Goal: Information Seeking & Learning: Find contact information

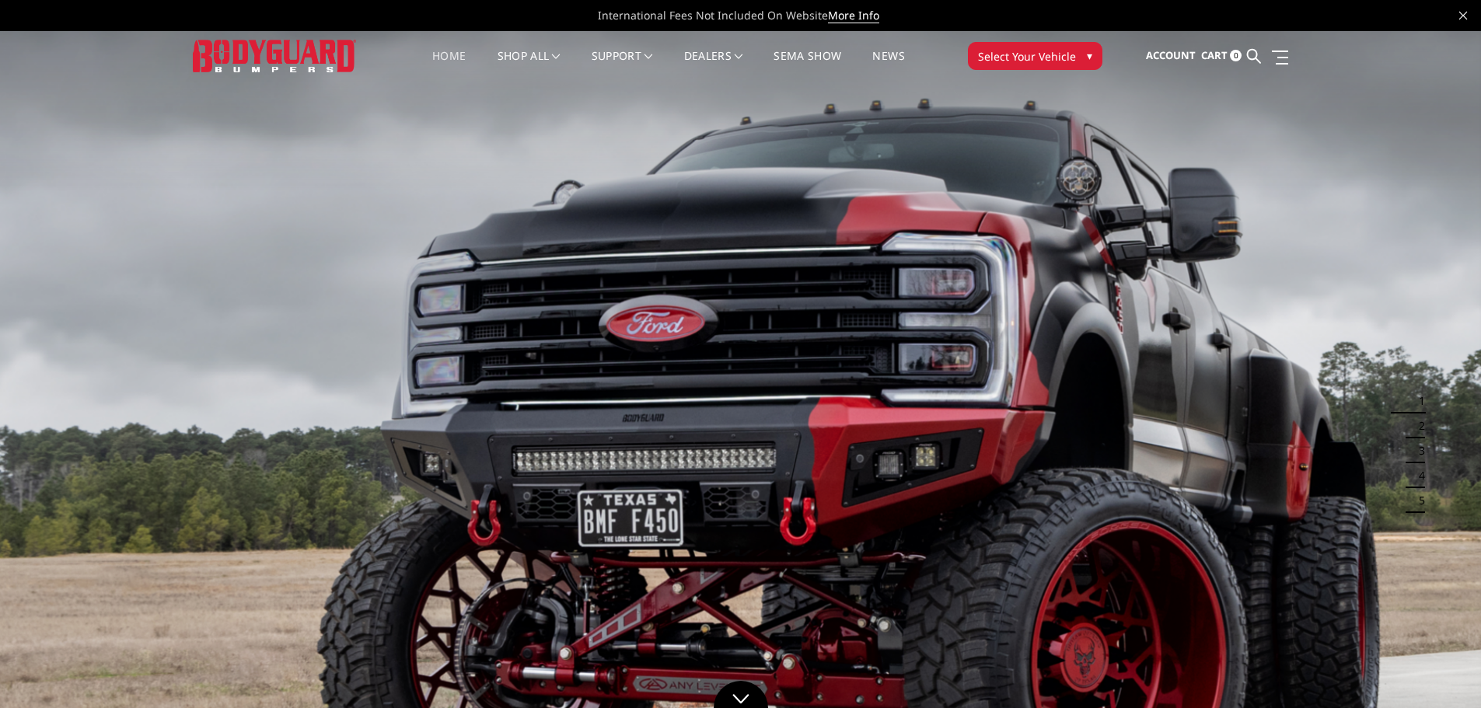
click at [1031, 51] on span "Select Your Vehicle" at bounding box center [1027, 56] width 98 height 16
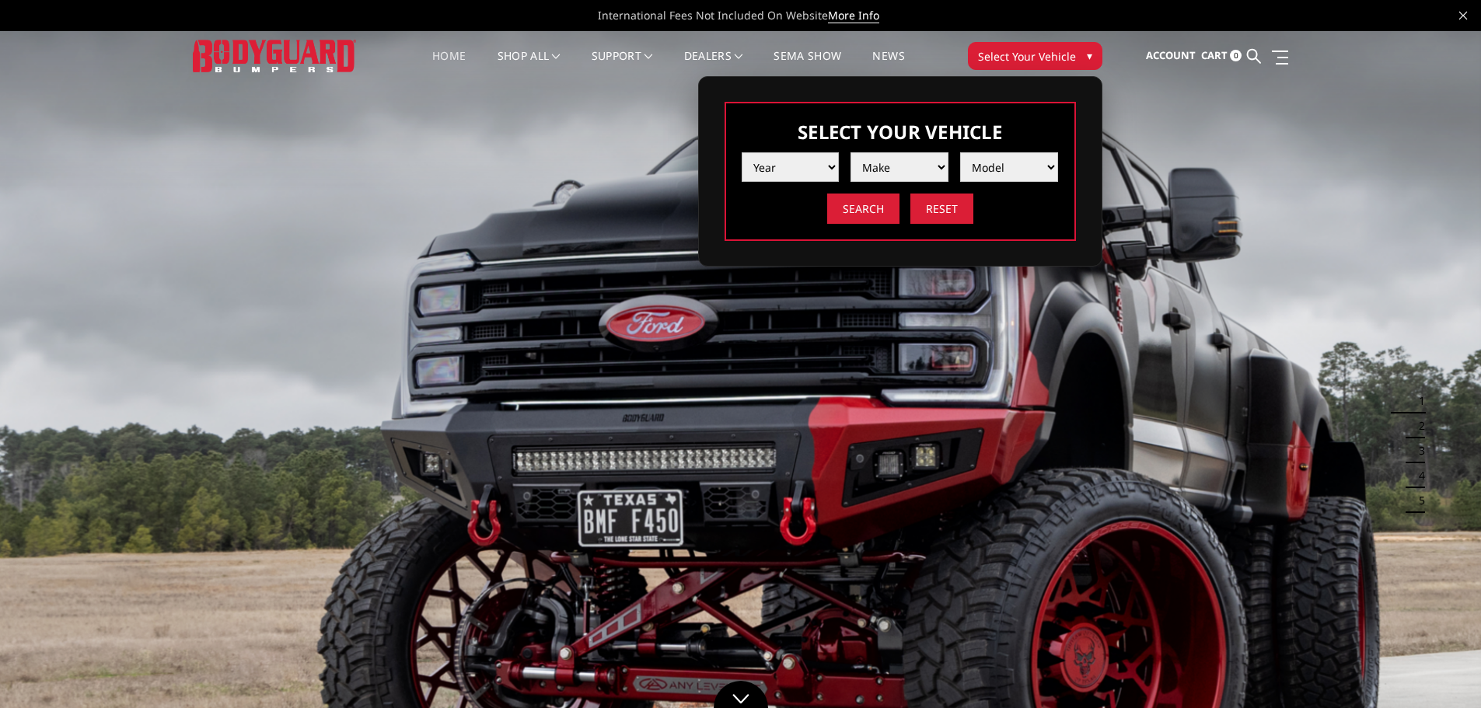
click at [831, 168] on select "Year 2025 2024 2023 2022 2021 2020 2019 2018 2017 2016 2015 2014 2013 2012 2011…" at bounding box center [791, 167] width 98 height 30
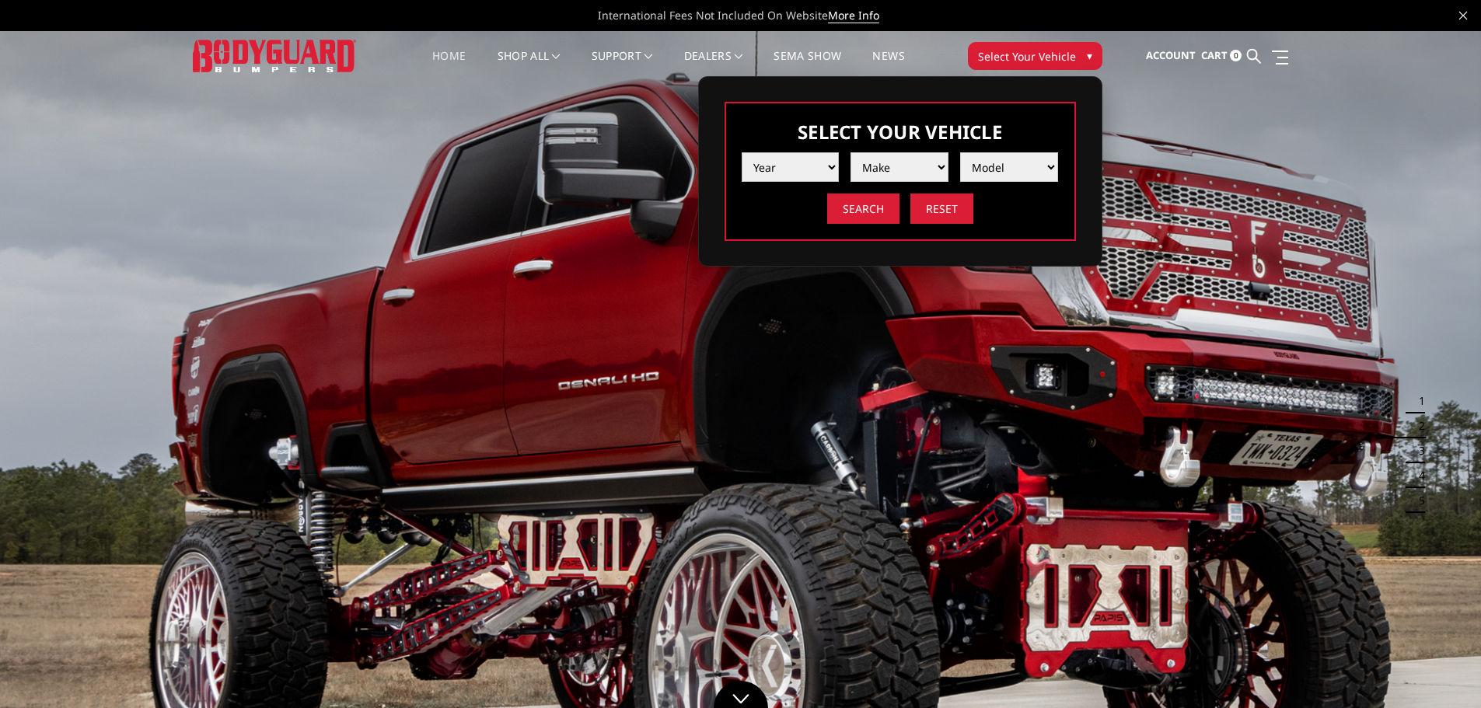
select select "yr_2024"
click at [742, 152] on select "Year 2025 2024 2023 2022 2021 2020 2019 2018 2017 2016 2015 2014 2013 2012 2011…" at bounding box center [791, 167] width 98 height 30
click at [940, 166] on select "Make Chevrolet Ford GMC Ram Toyota" at bounding box center [899, 167] width 98 height 30
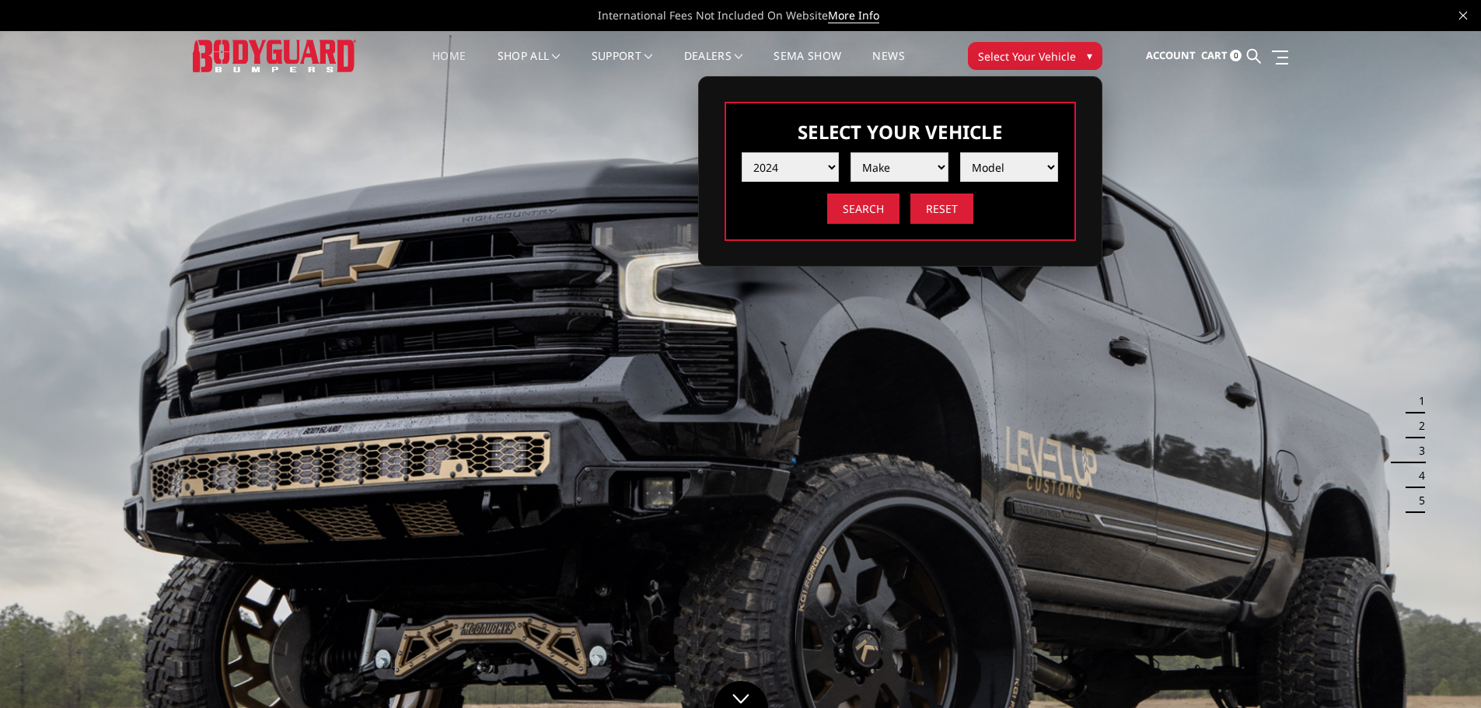
select select "mk_ram"
click at [850, 152] on select "Make Chevrolet Ford GMC Ram Toyota" at bounding box center [899, 167] width 98 height 30
click at [1052, 164] on select "Model 1500 6-Lug 1500 Rebel 2500 / 3500 4500 / 5500 TRX" at bounding box center [1009, 167] width 98 height 30
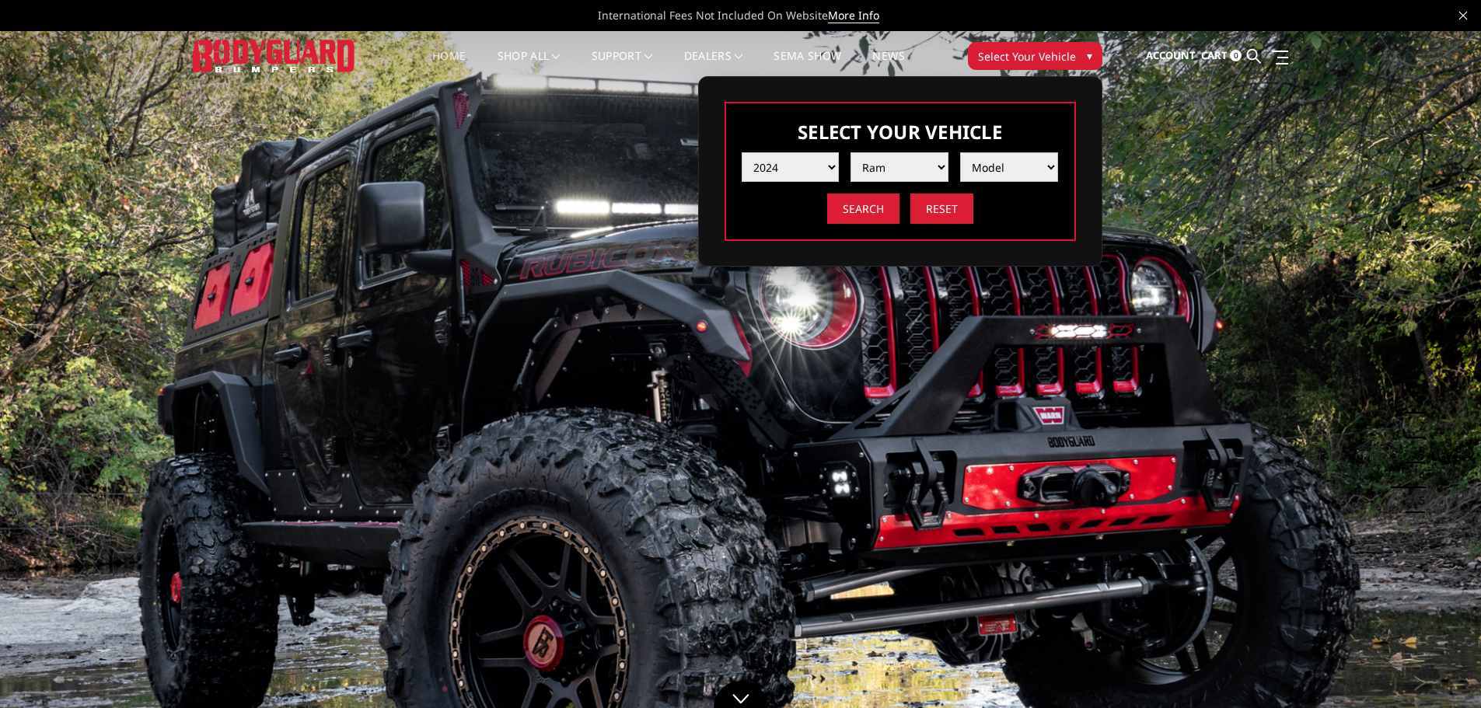
select select "md_4500-5500"
click at [960, 152] on select "Model 1500 6-Lug 1500 Rebel 2500 / 3500 4500 / 5500 TRX" at bounding box center [1009, 167] width 98 height 30
click at [870, 208] on input "Search" at bounding box center [863, 209] width 72 height 30
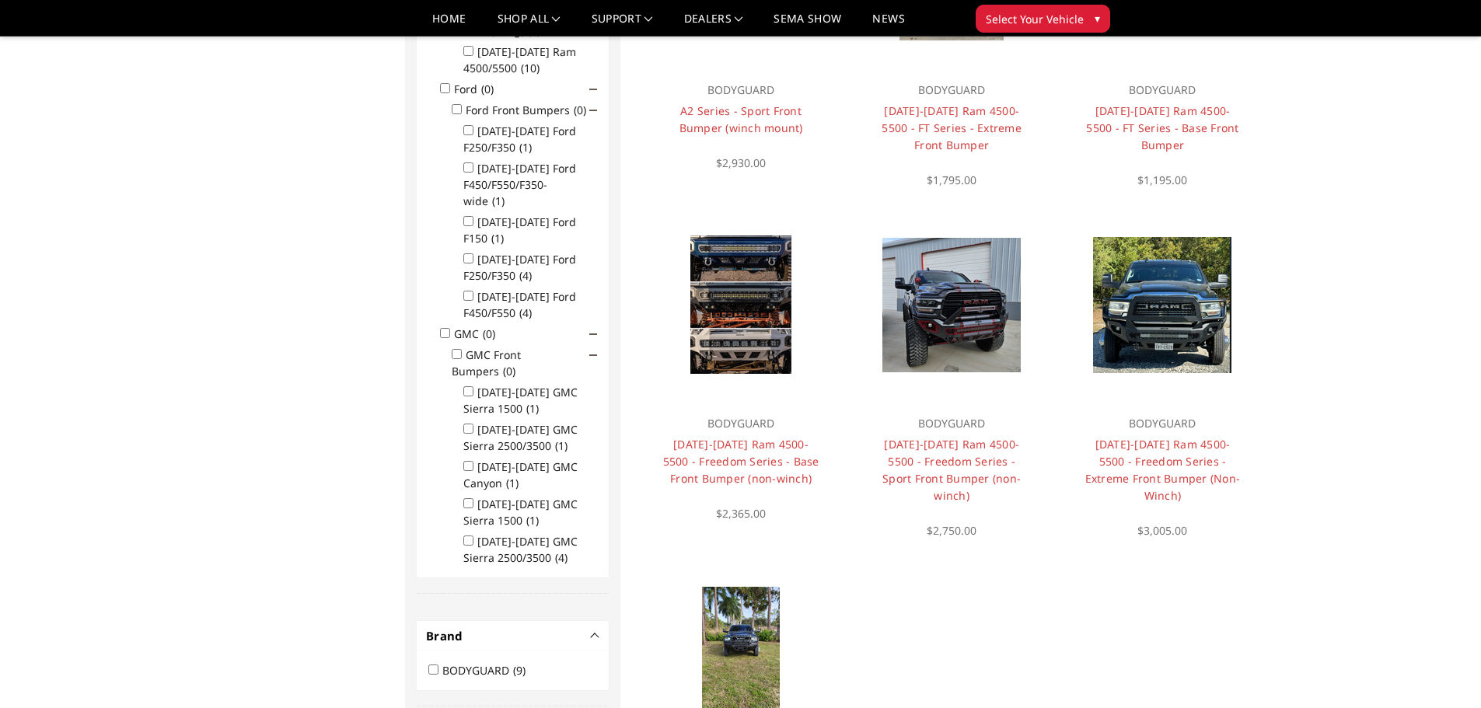
scroll to position [649, 0]
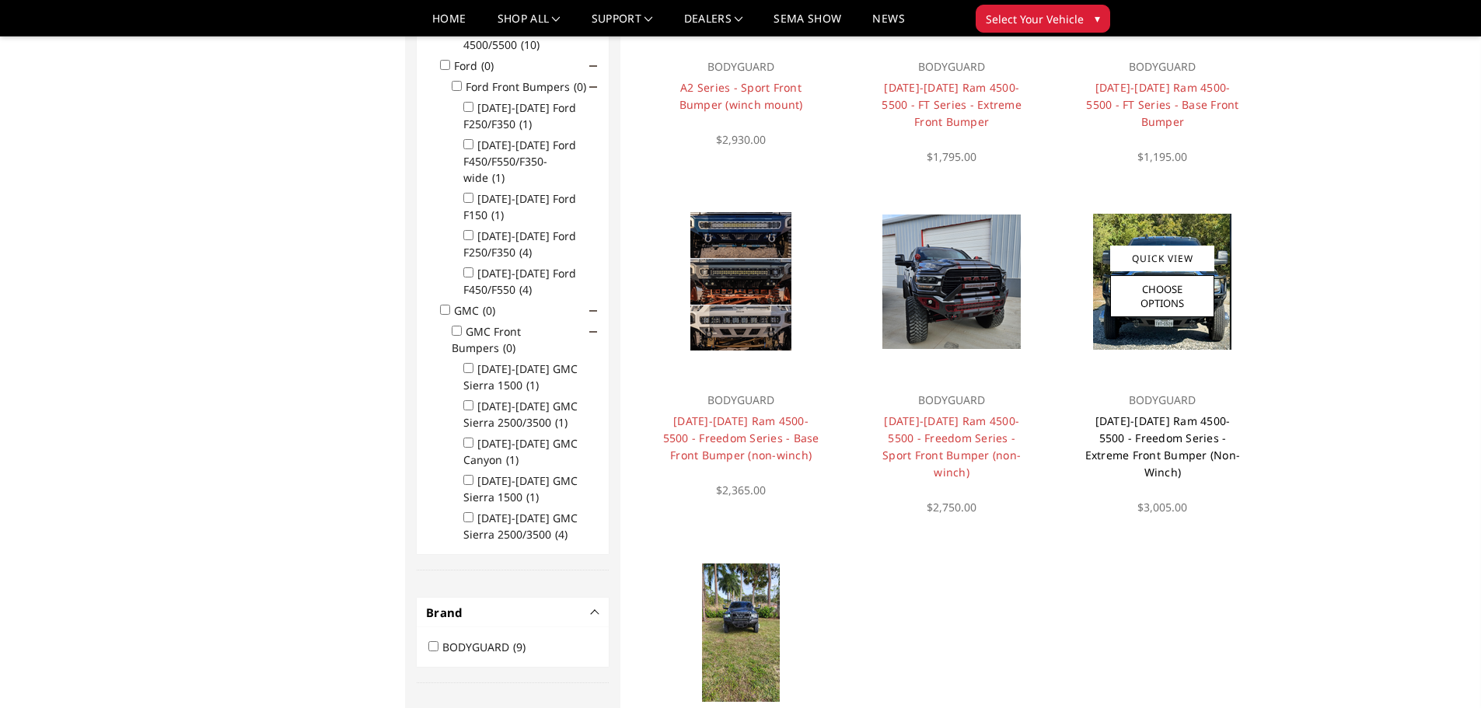
click at [1158, 438] on link "[DATE]-[DATE] Ram 4500-5500 - Freedom Series - Extreme Front Bumper (Non-Winch)" at bounding box center [1162, 447] width 155 height 66
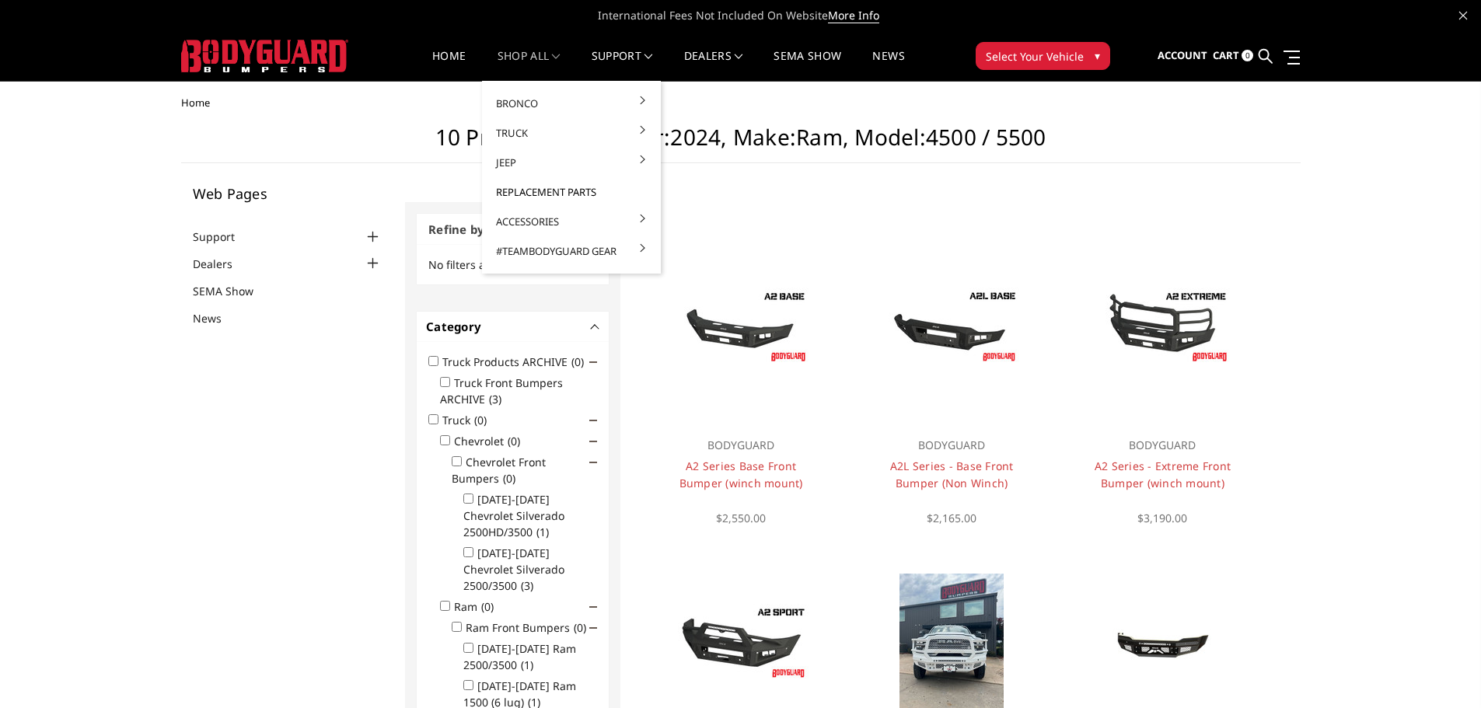
click at [532, 195] on link "Replacement Parts" at bounding box center [571, 192] width 166 height 30
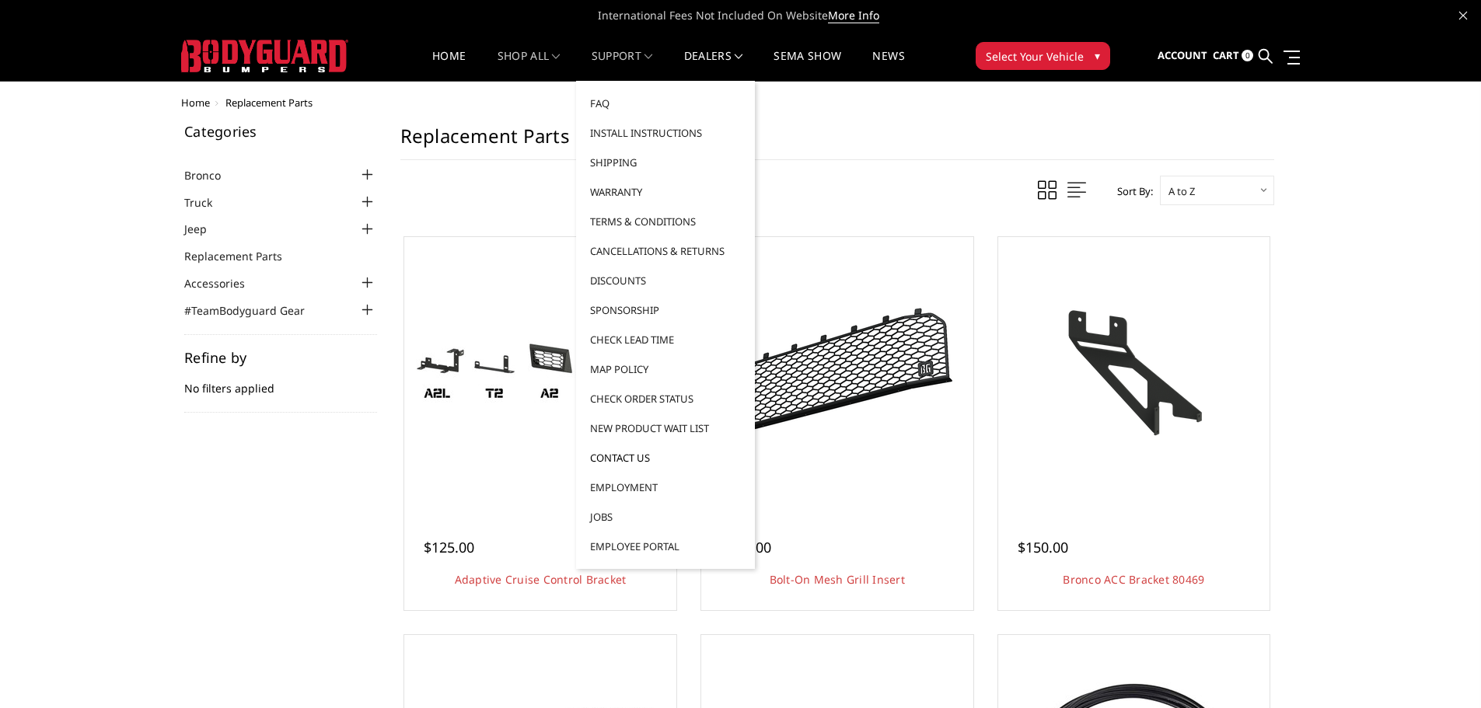
click at [621, 455] on link "Contact Us" at bounding box center [665, 458] width 166 height 30
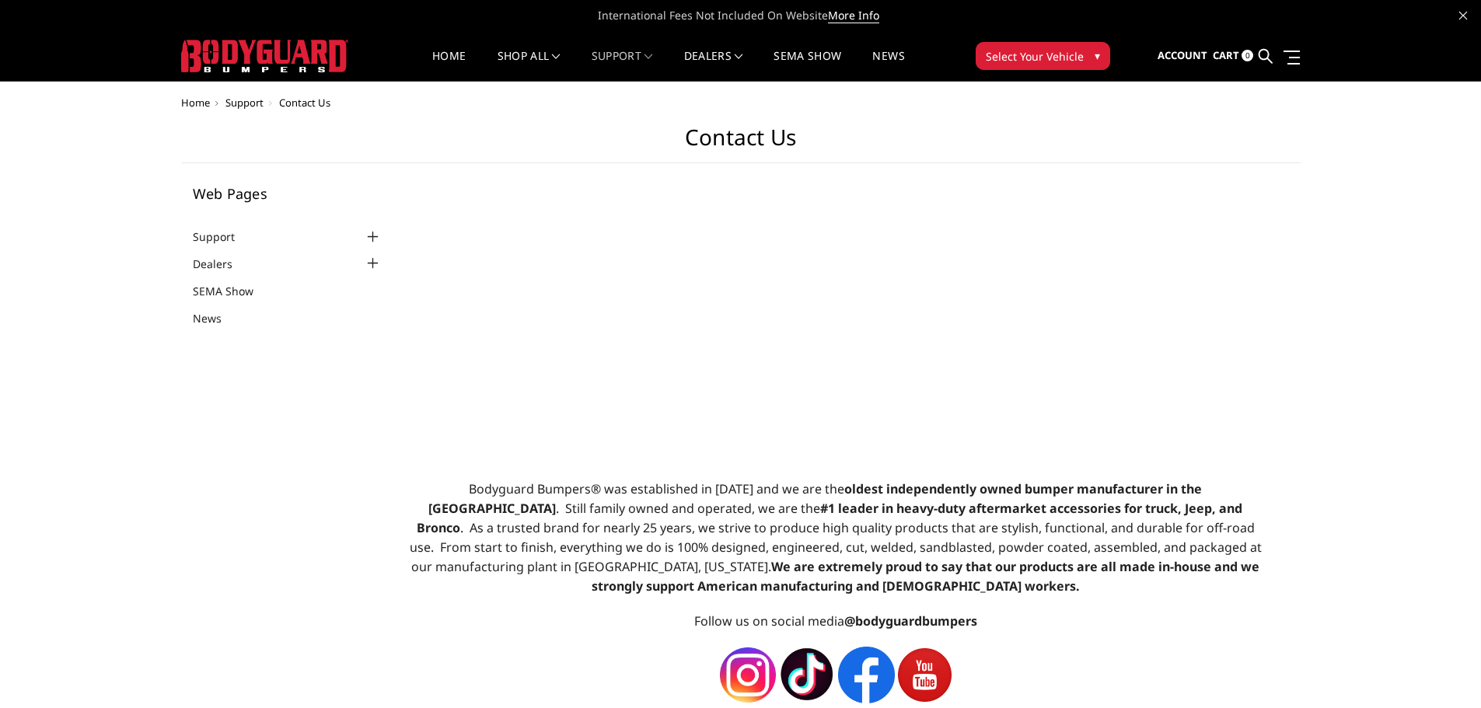
select select "US"
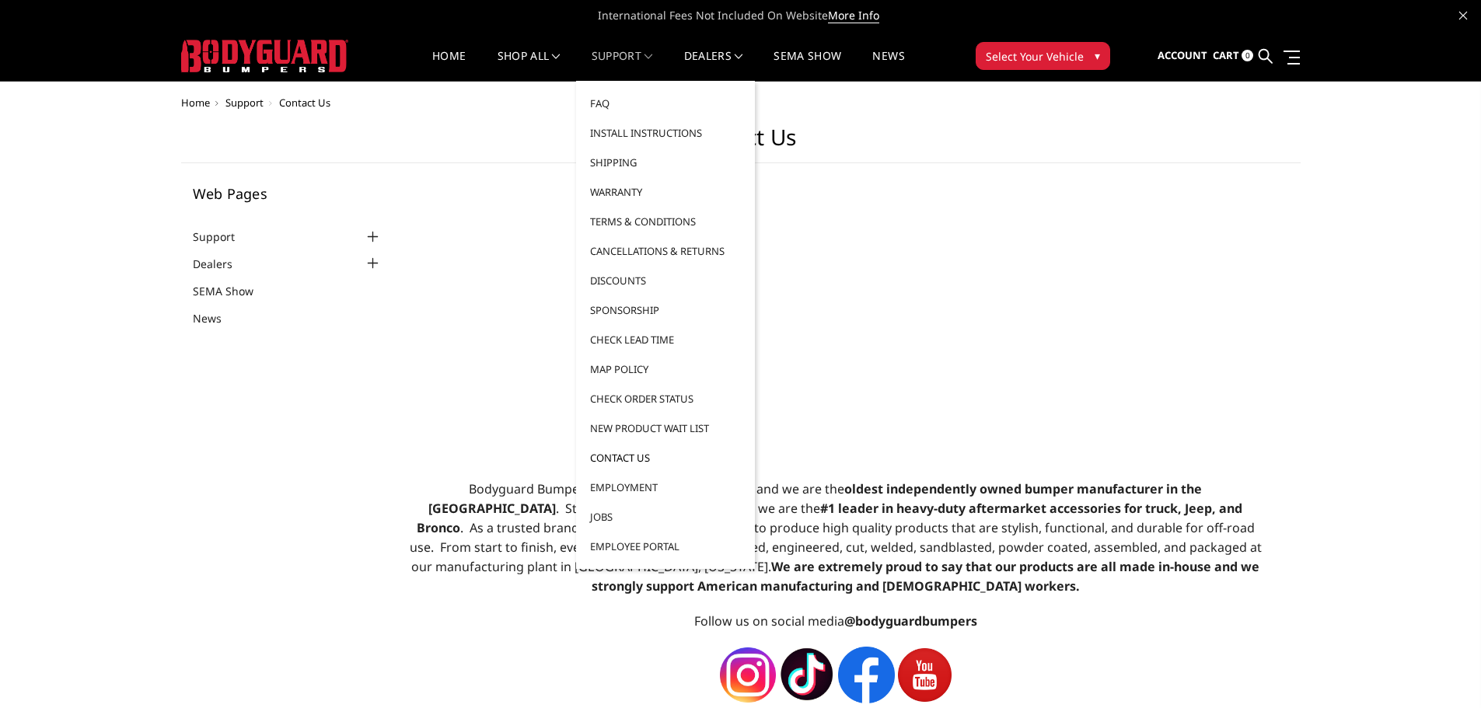
click at [623, 454] on link "Contact Us" at bounding box center [665, 458] width 166 height 30
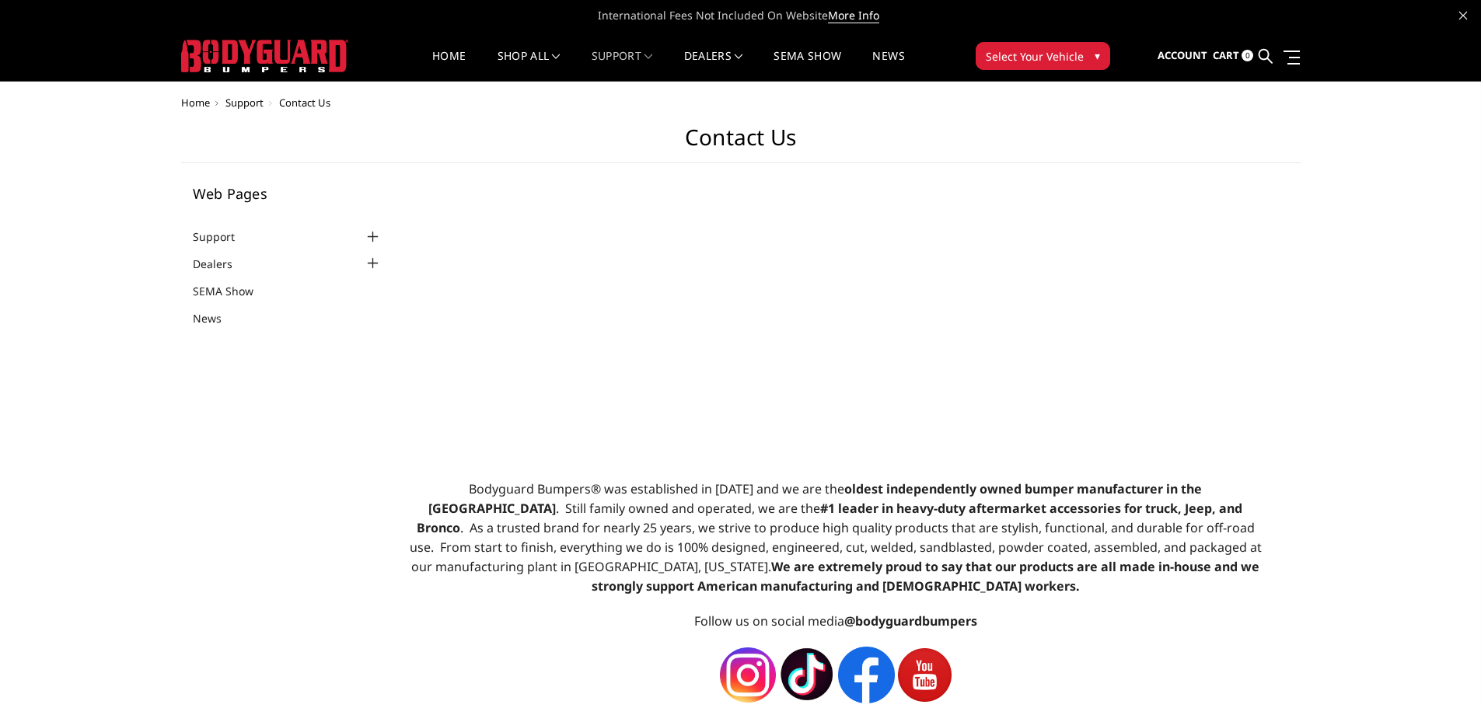
select select "US"
click at [222, 238] on link "Support" at bounding box center [223, 237] width 61 height 16
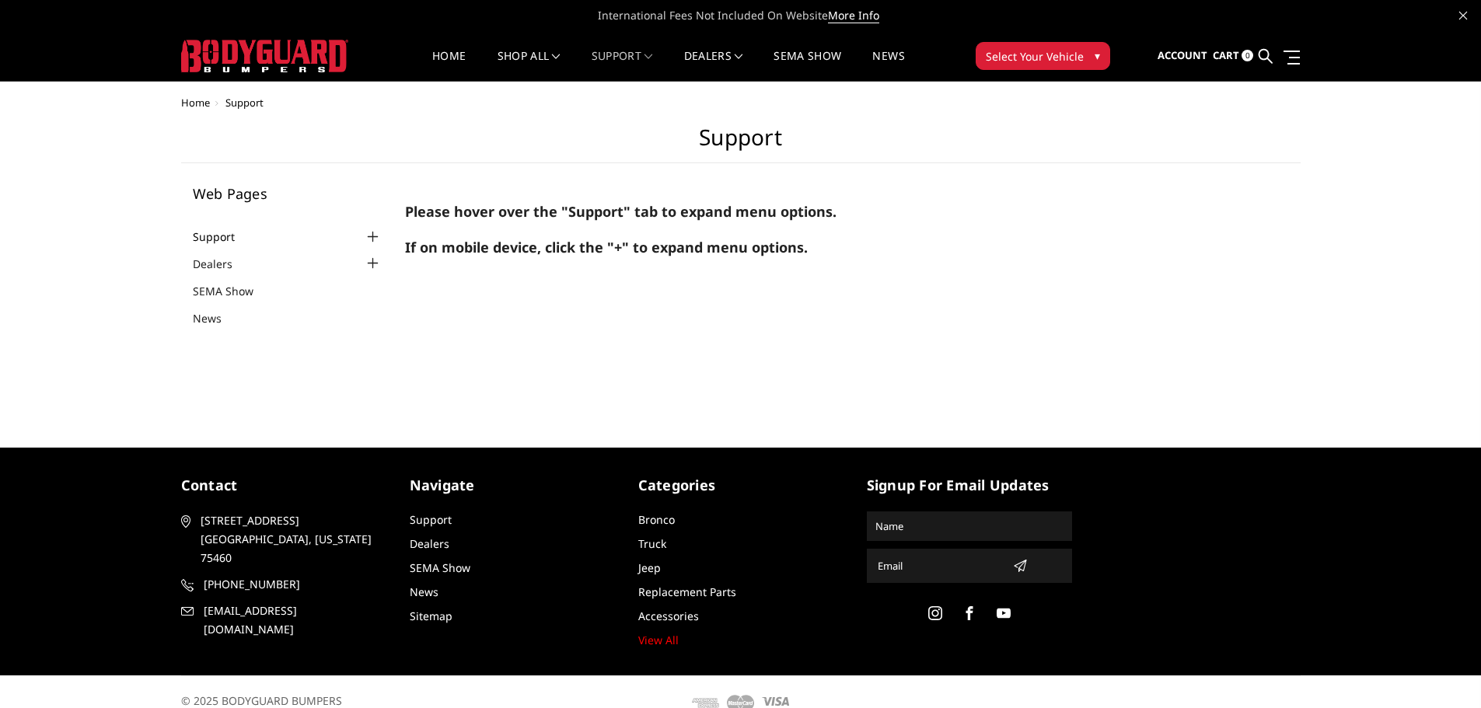
click at [224, 237] on link "Support" at bounding box center [223, 237] width 61 height 16
click at [374, 236] on div at bounding box center [372, 237] width 19 height 19
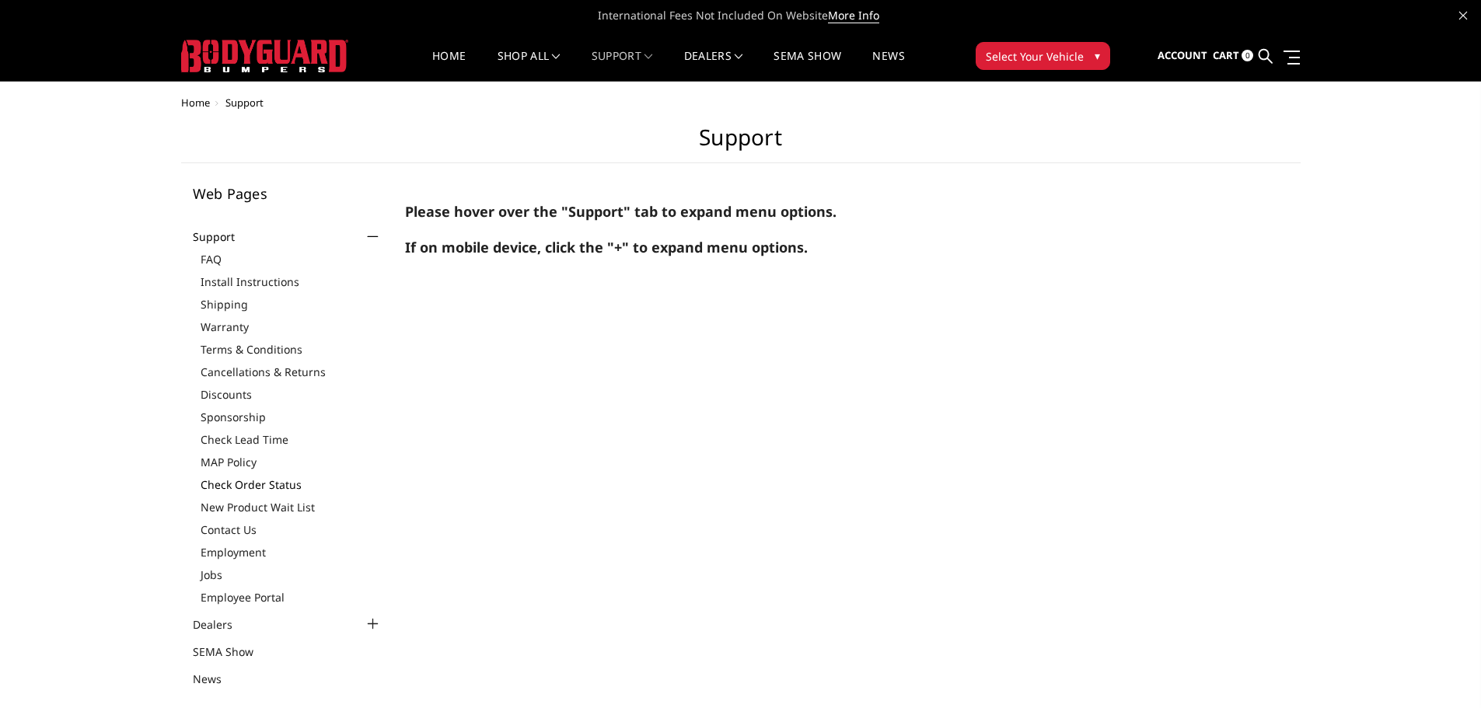
click at [243, 485] on link "Check Order Status" at bounding box center [292, 484] width 182 height 16
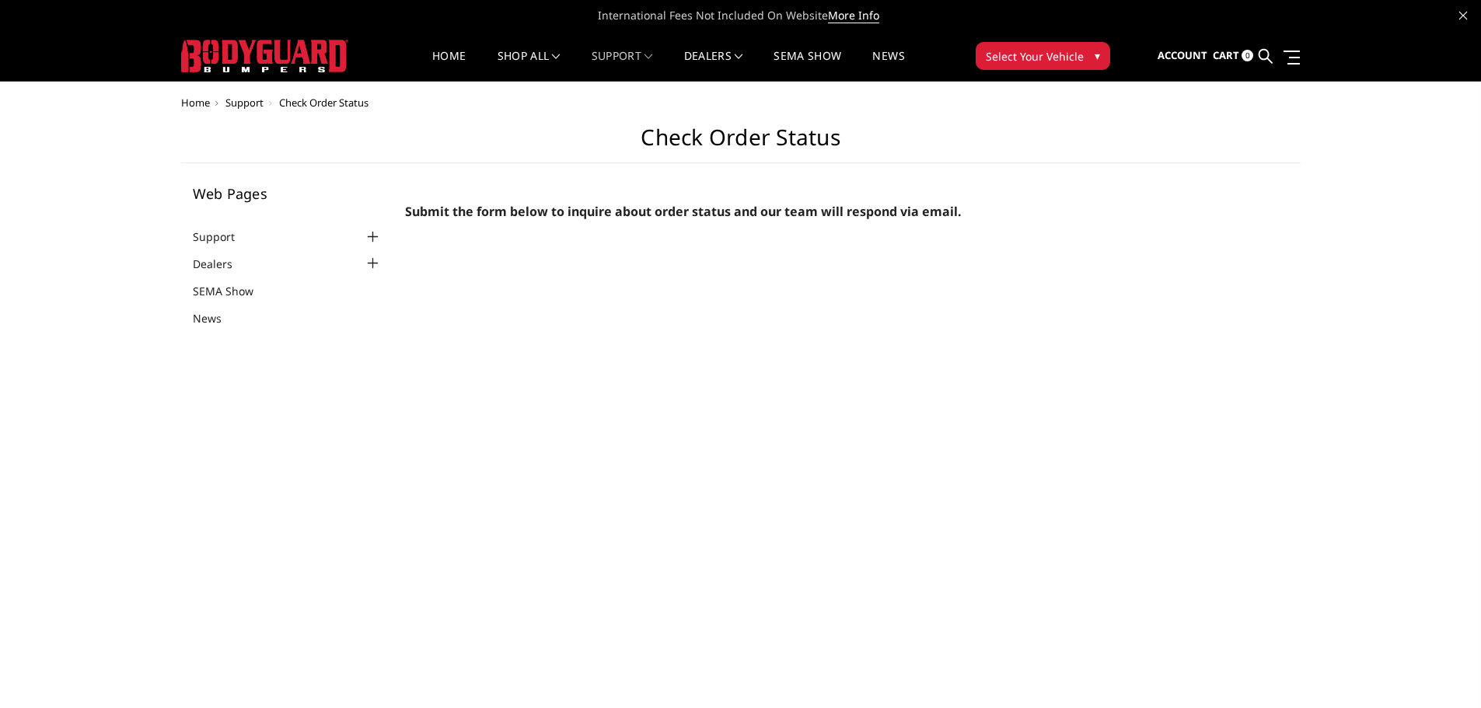
select select "US"
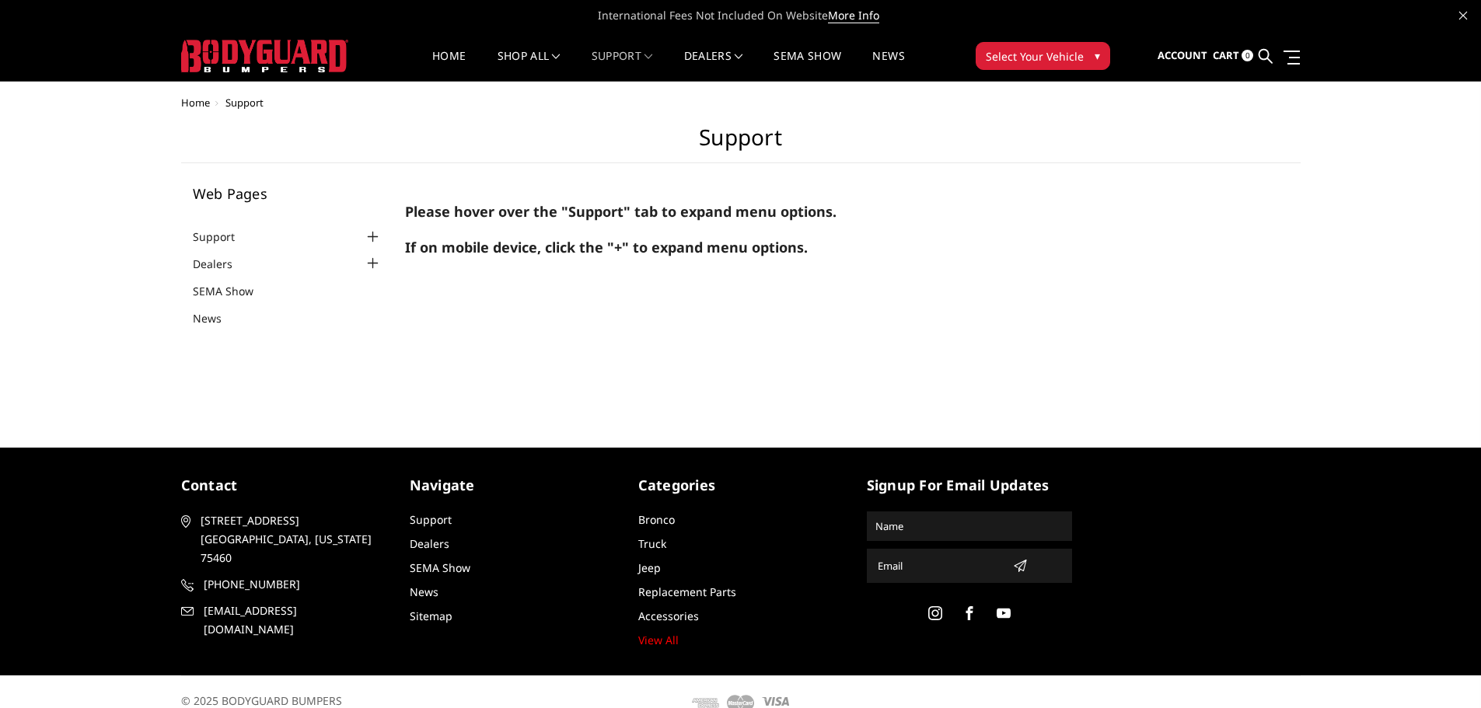
click at [370, 234] on div at bounding box center [372, 237] width 19 height 19
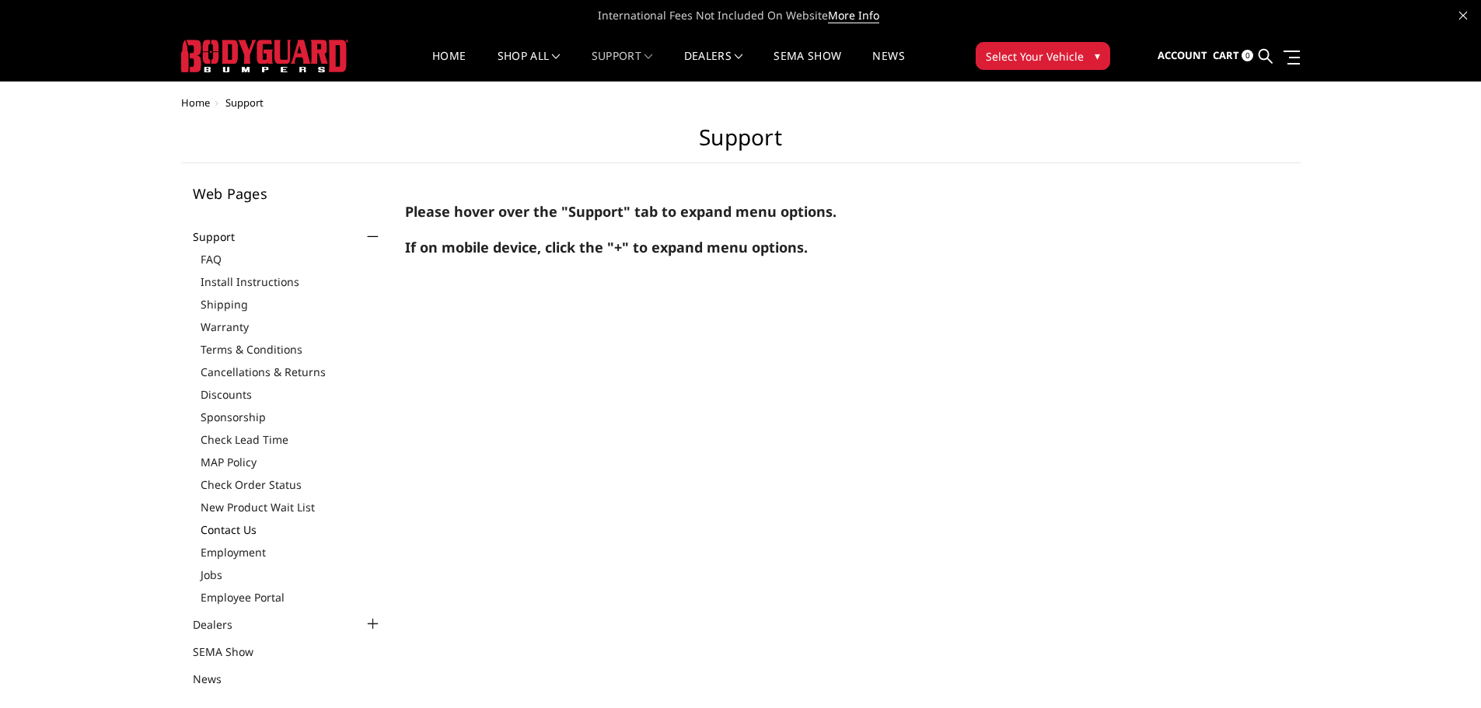
click at [237, 532] on link "Contact Us" at bounding box center [292, 530] width 182 height 16
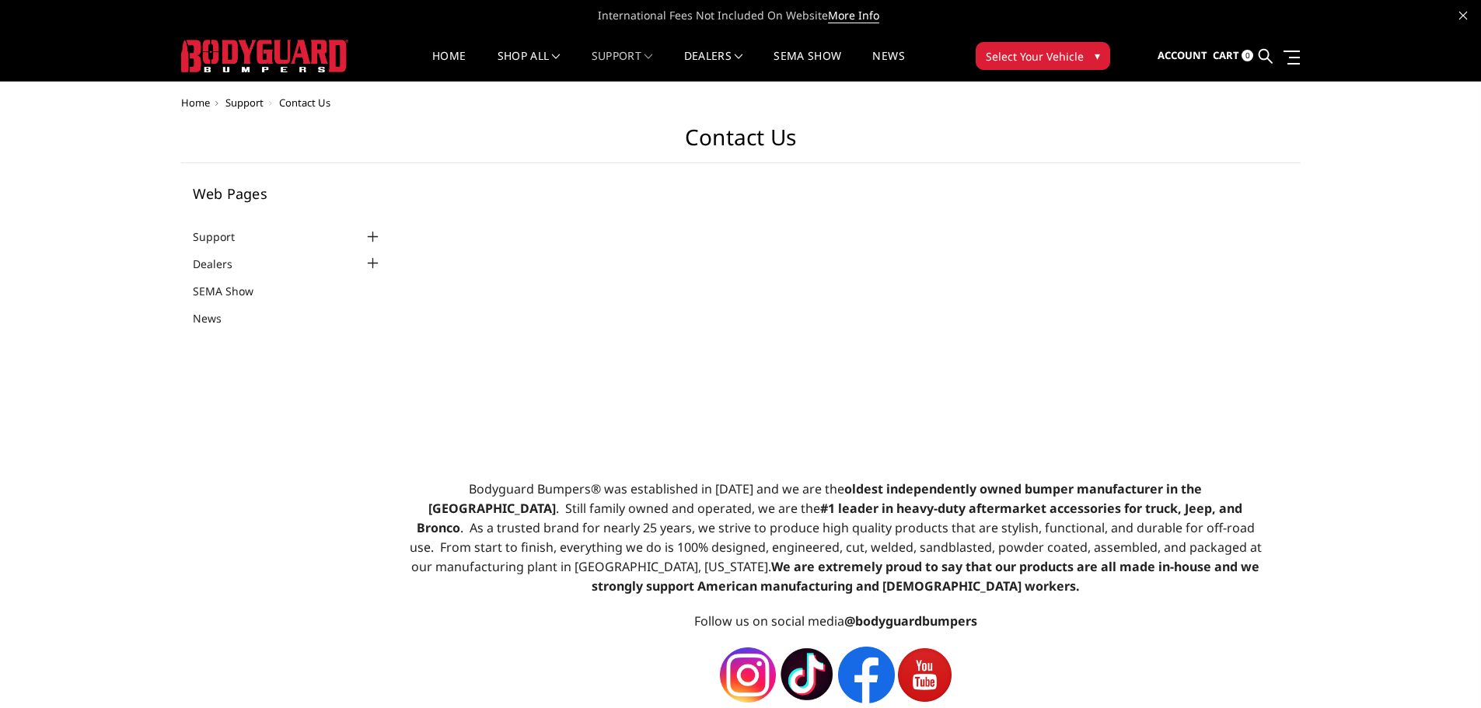
select select "US"
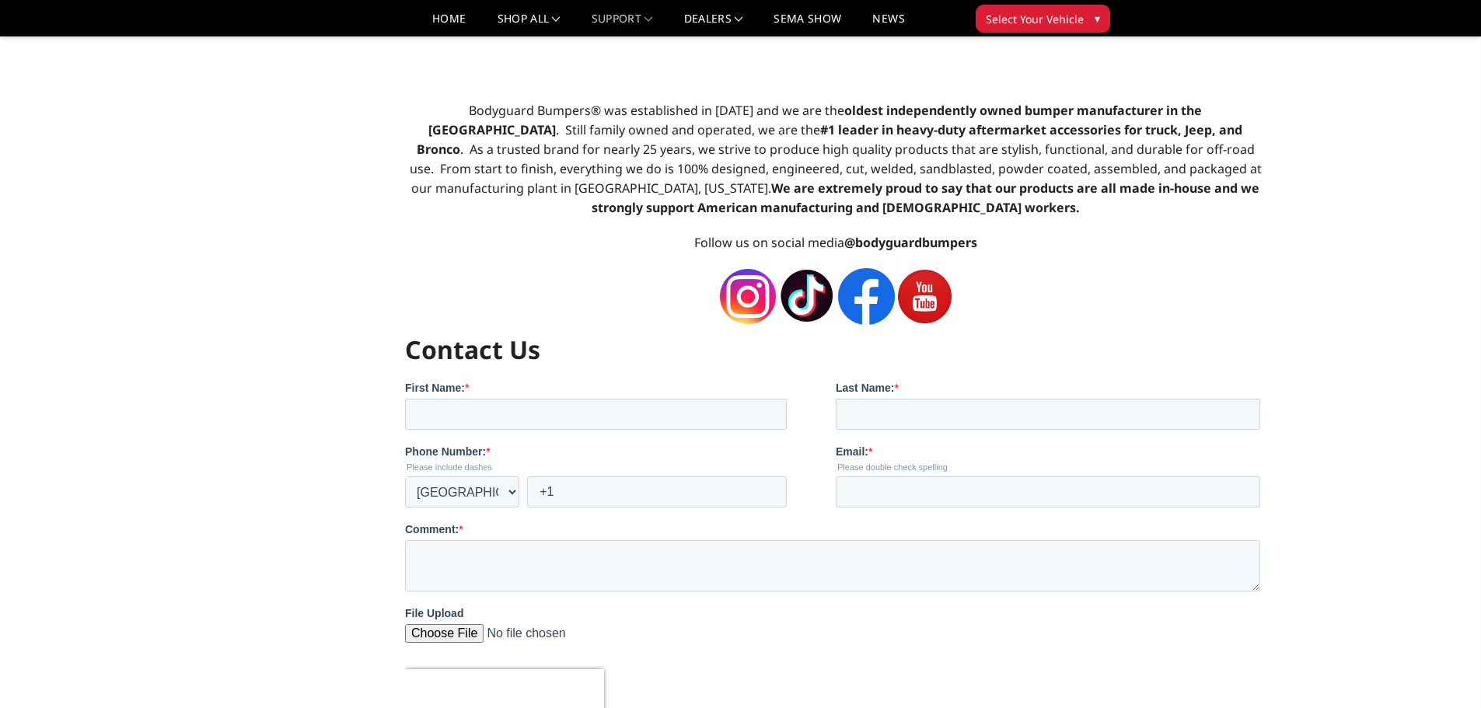
scroll to position [347, 0]
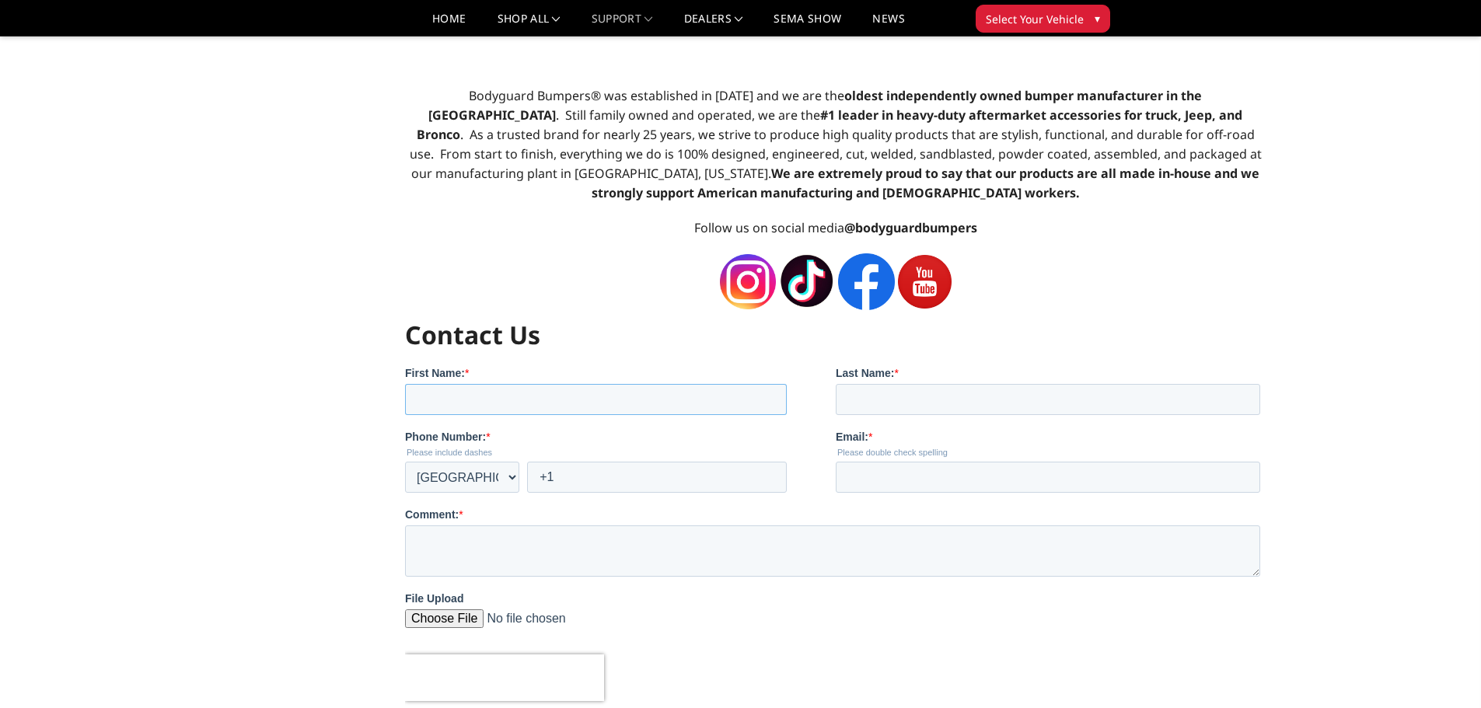
click at [437, 391] on input "First Name: *" at bounding box center [596, 398] width 382 height 31
type input "Rick"
type input "Reeg"
click at [442, 20] on link "Home" at bounding box center [448, 24] width 33 height 23
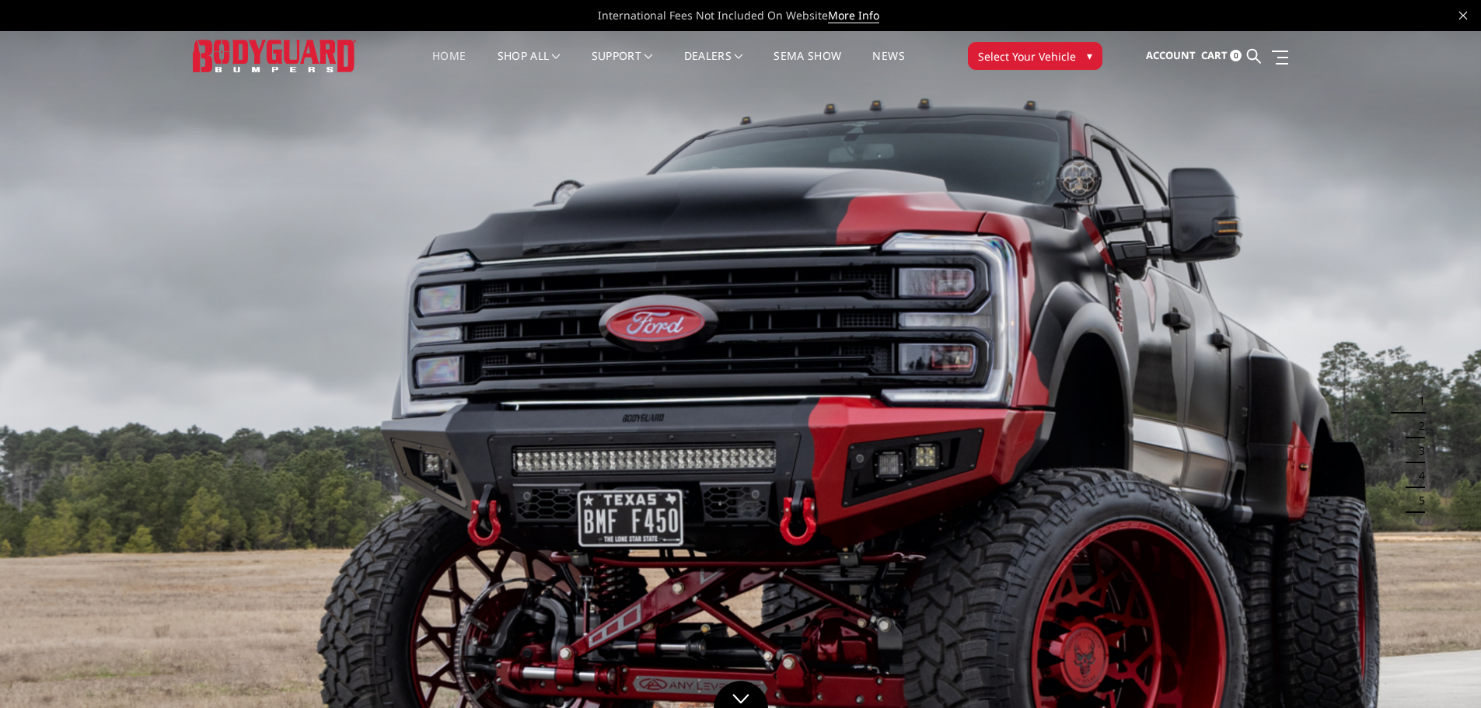
click at [1054, 50] on span "Select Your Vehicle" at bounding box center [1027, 56] width 98 height 16
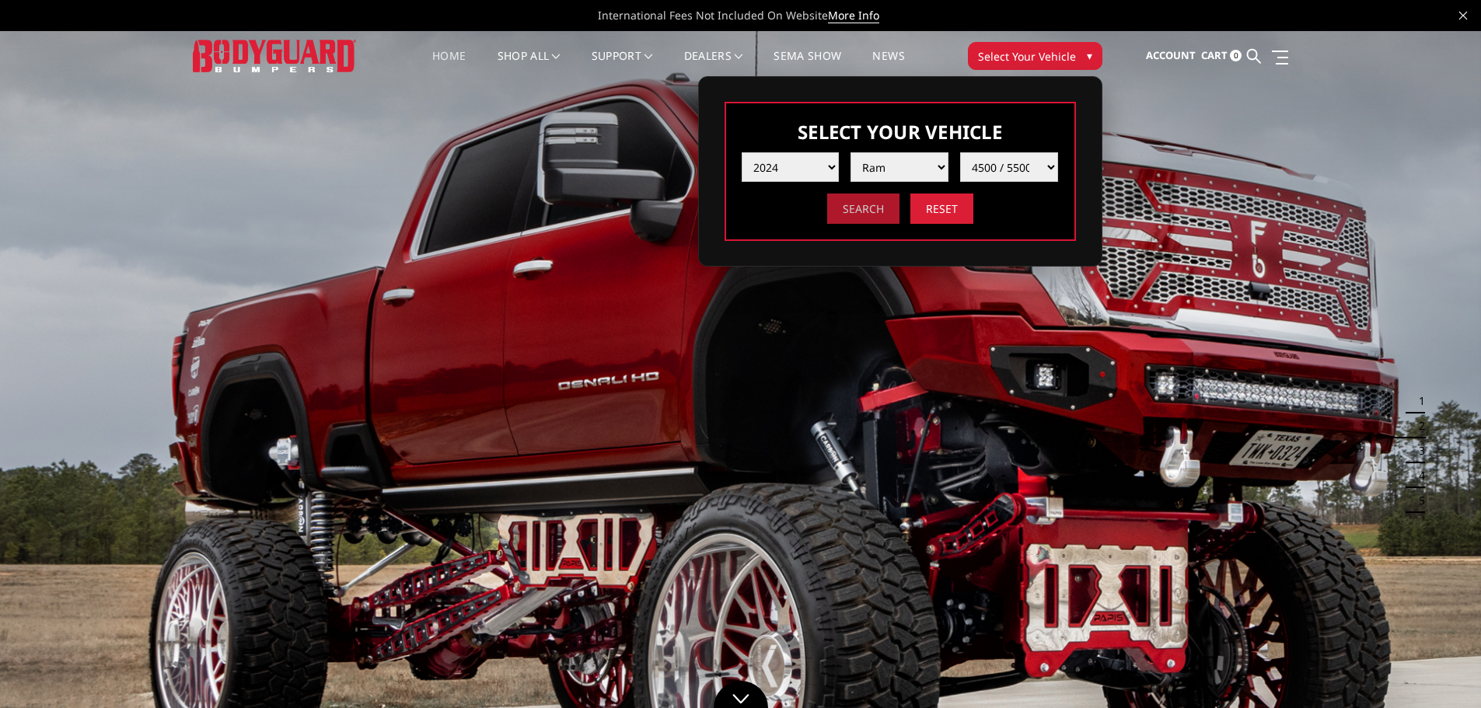
click at [879, 208] on input "Search" at bounding box center [863, 209] width 72 height 30
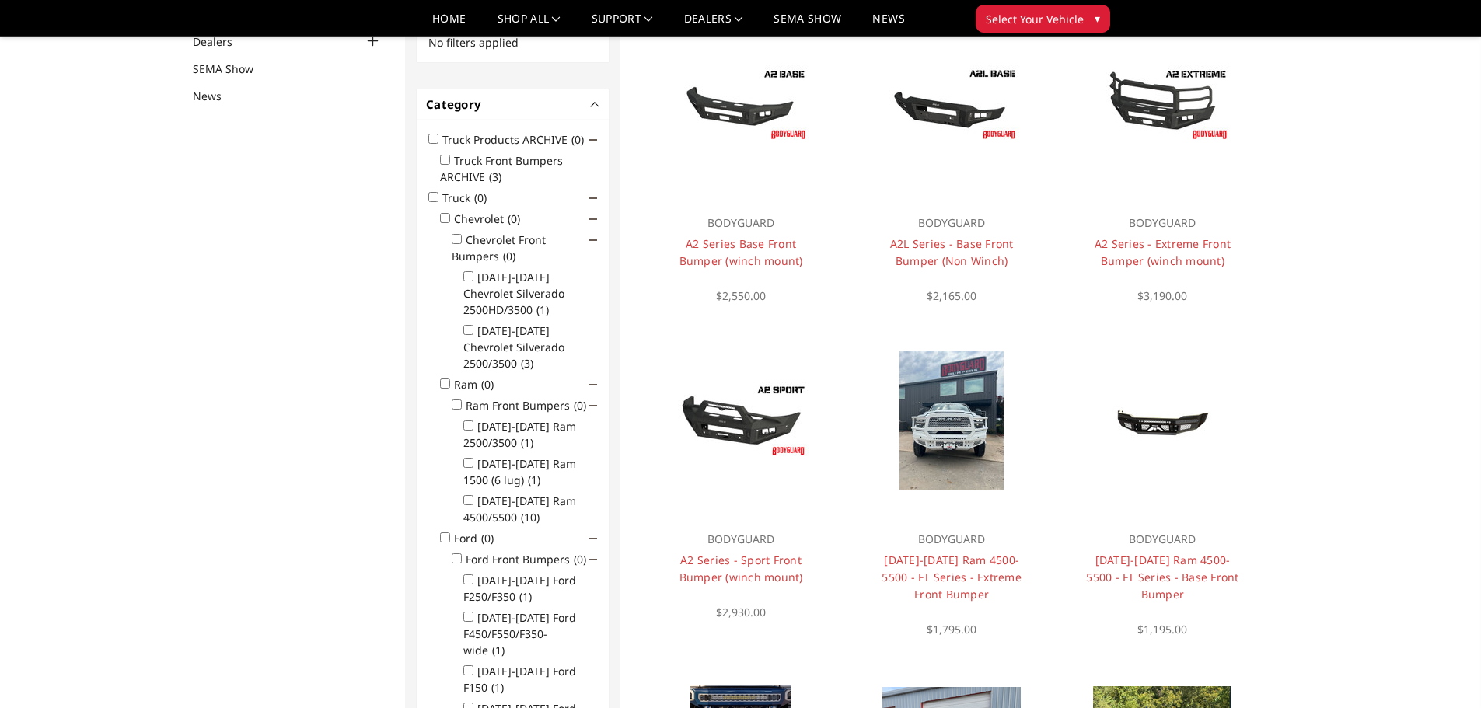
scroll to position [182, 0]
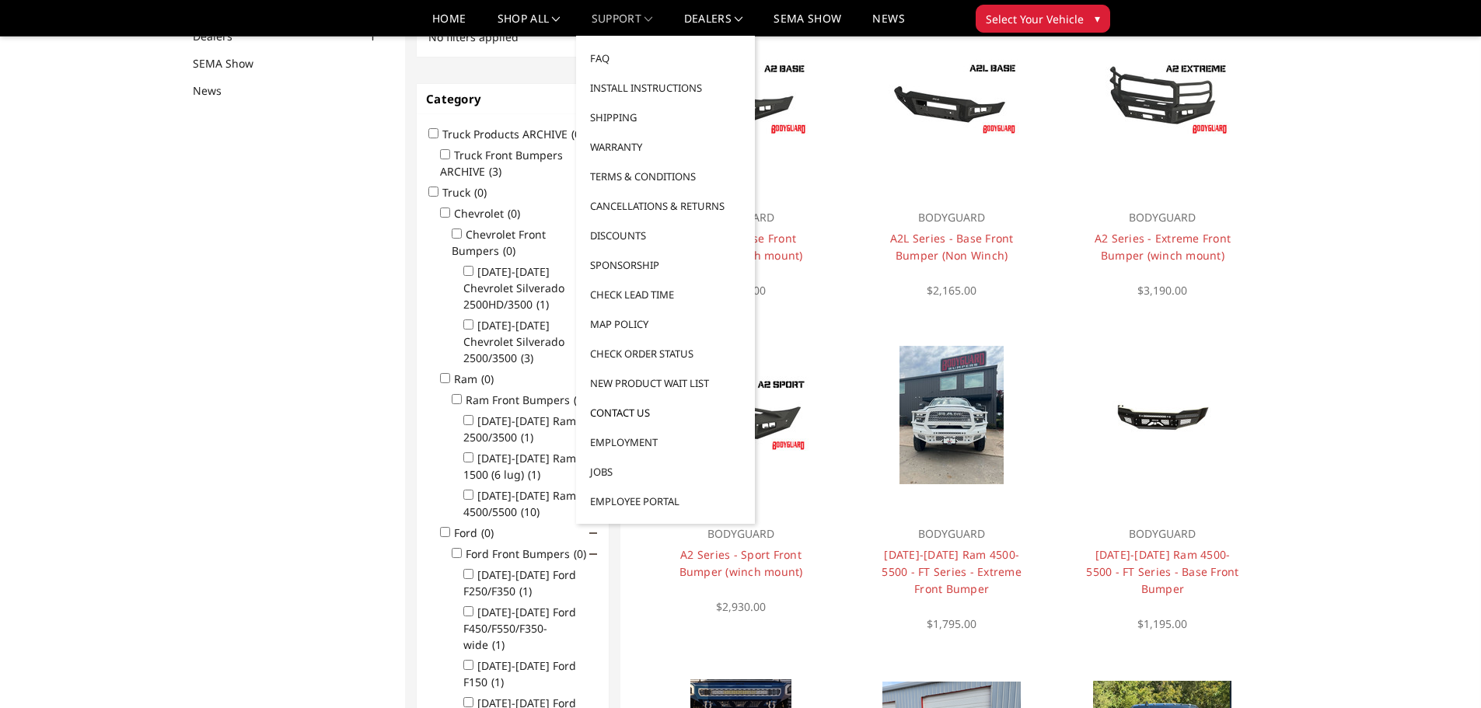
click at [609, 410] on link "Contact Us" at bounding box center [665, 413] width 166 height 30
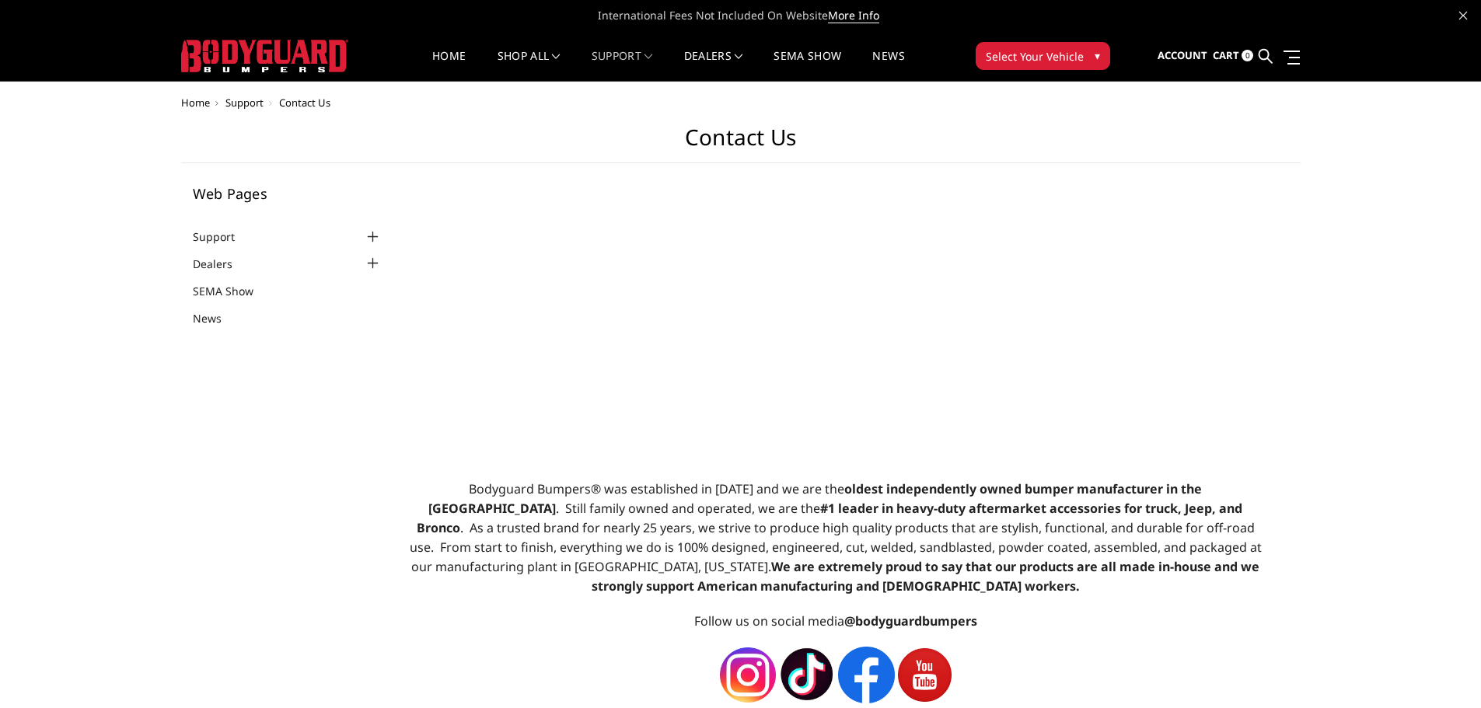
select select "US"
click at [372, 234] on div at bounding box center [372, 237] width 19 height 19
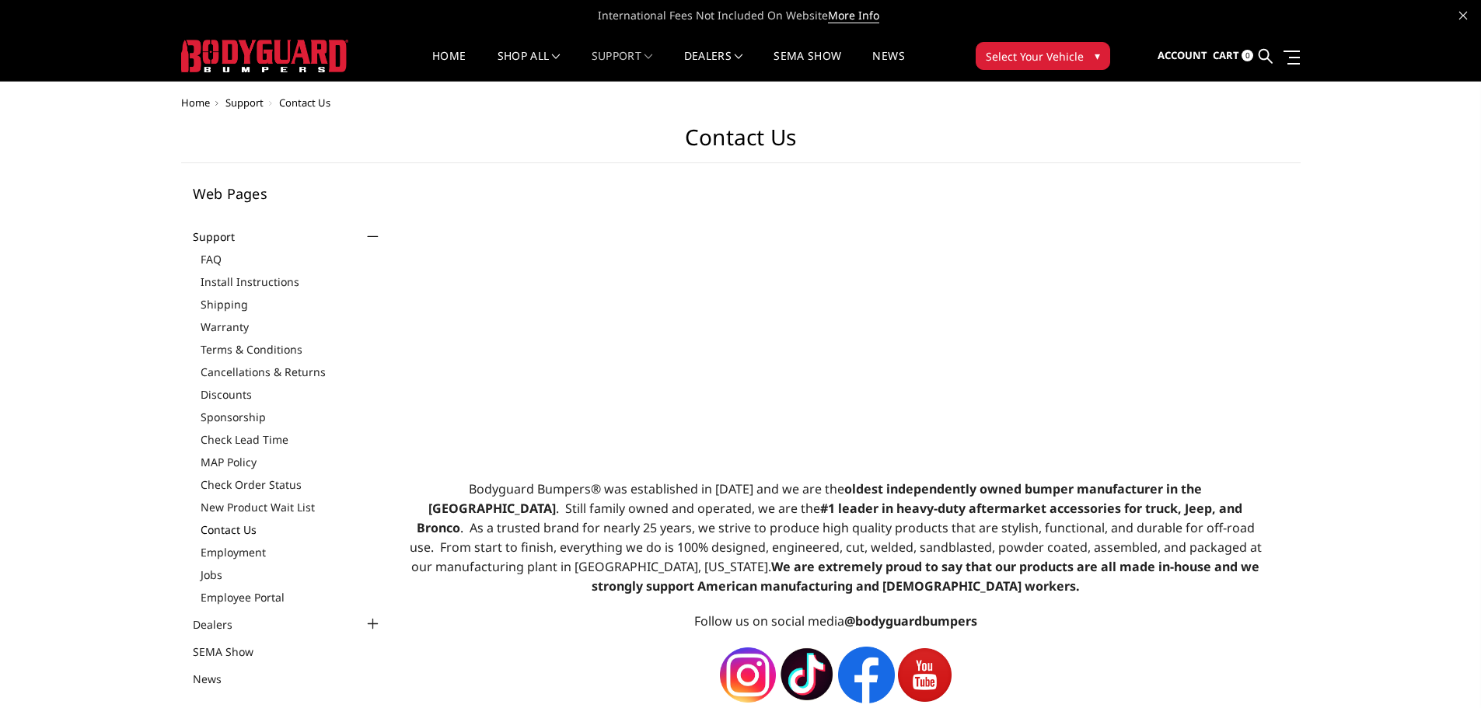
click at [226, 529] on link "Contact Us" at bounding box center [292, 530] width 182 height 16
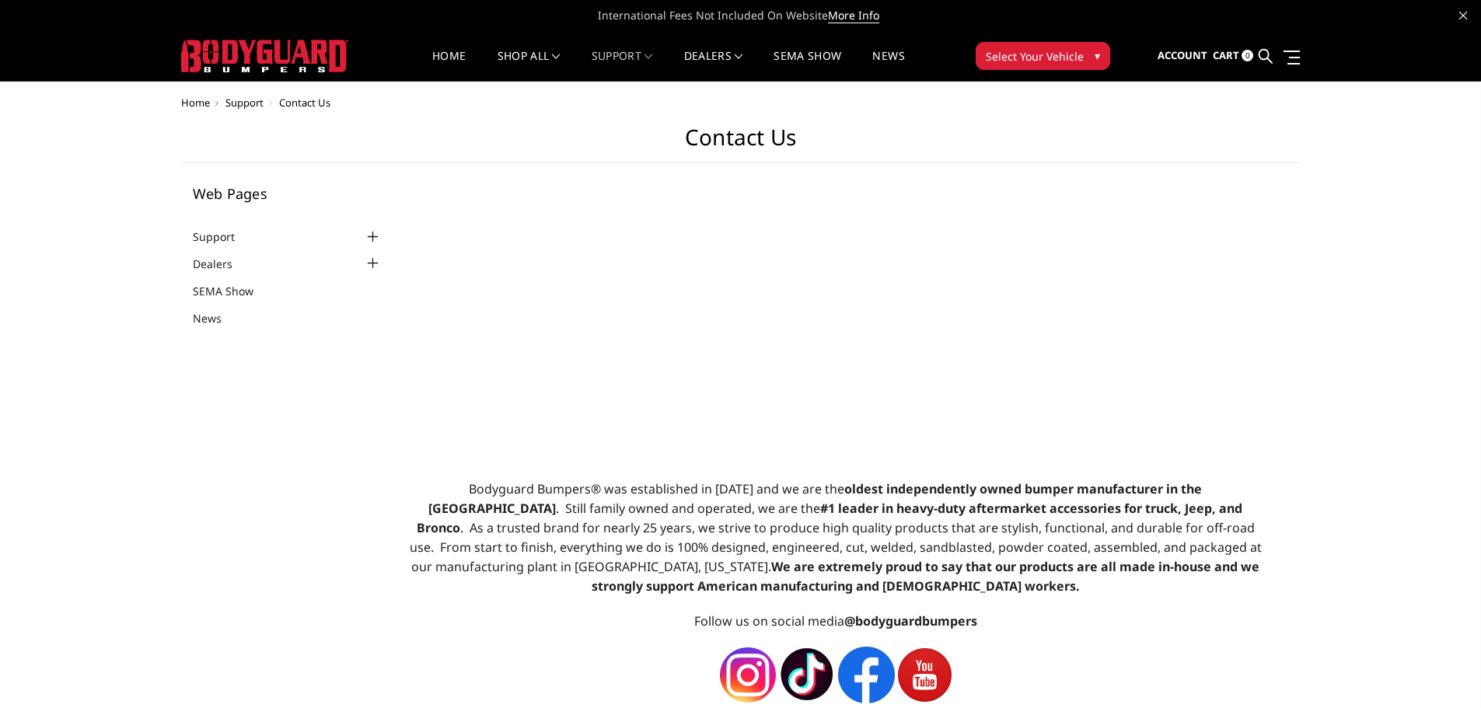
select select "US"
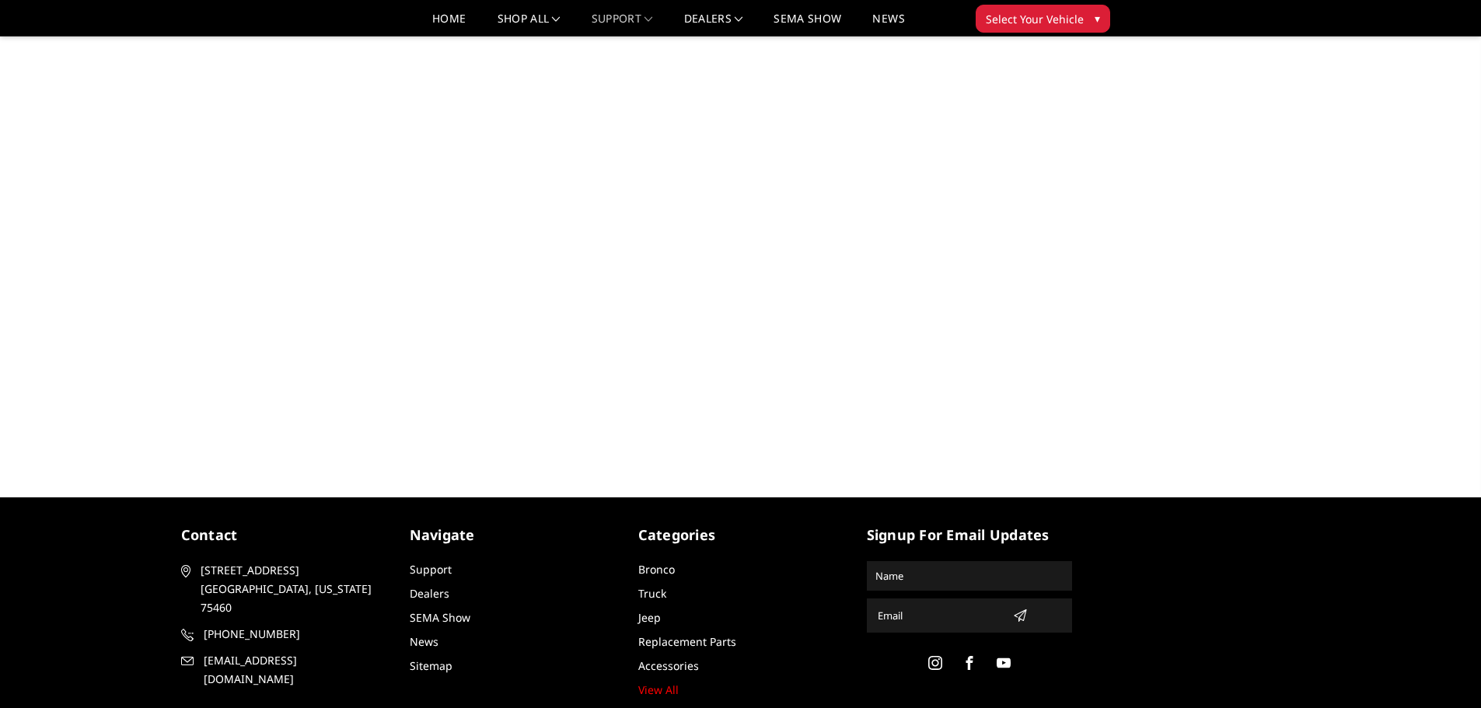
scroll to position [700, 0]
